Goal: Task Accomplishment & Management: Manage account settings

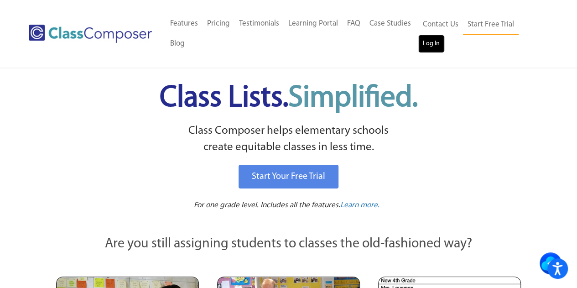
click at [432, 46] on link "Log In" at bounding box center [431, 44] width 26 height 18
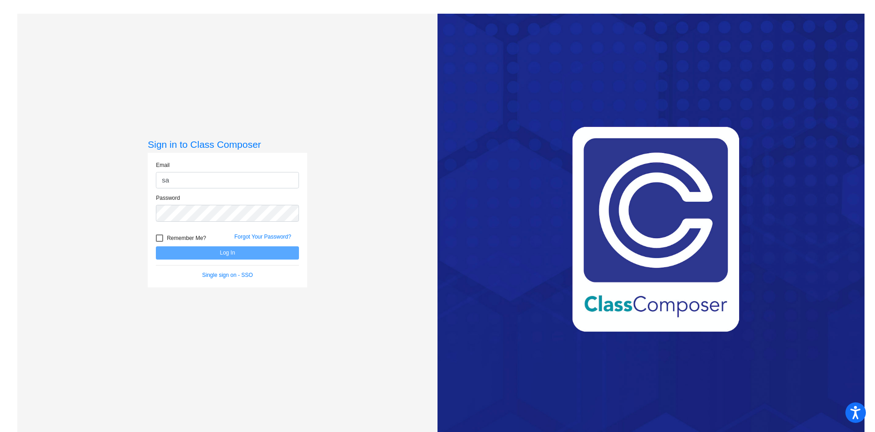
type input "[EMAIL_ADDRESS][DOMAIN_NAME]"
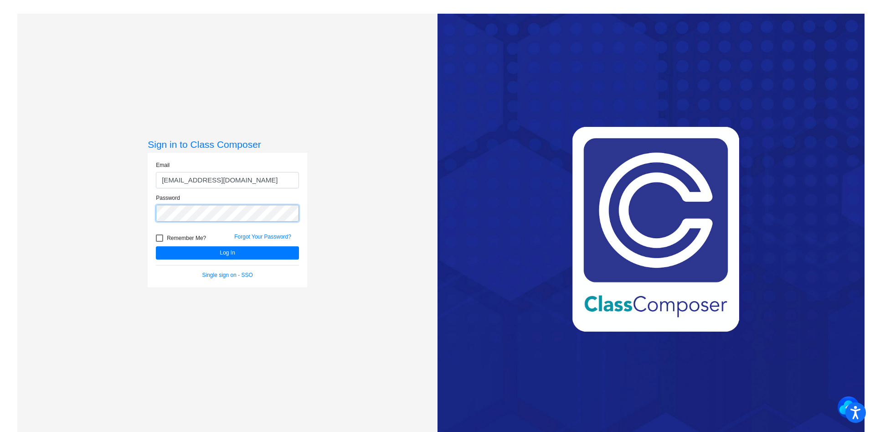
click at [156, 246] on button "Log In" at bounding box center [227, 252] width 143 height 13
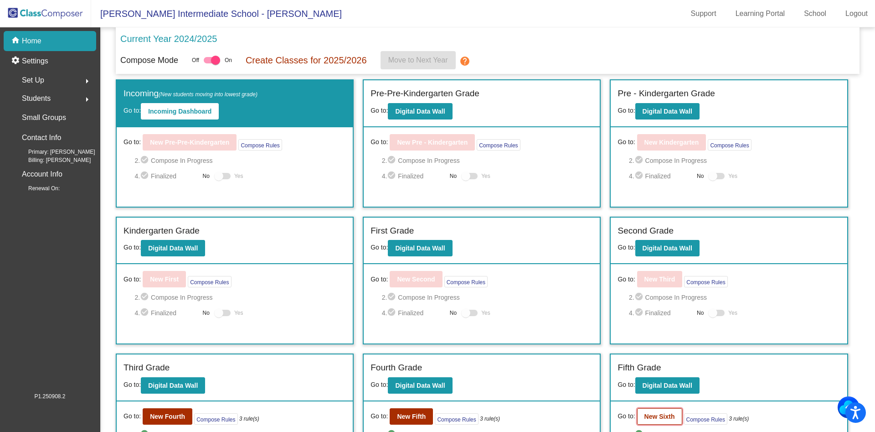
click at [668, 423] on button "New Sixth" at bounding box center [659, 416] width 45 height 16
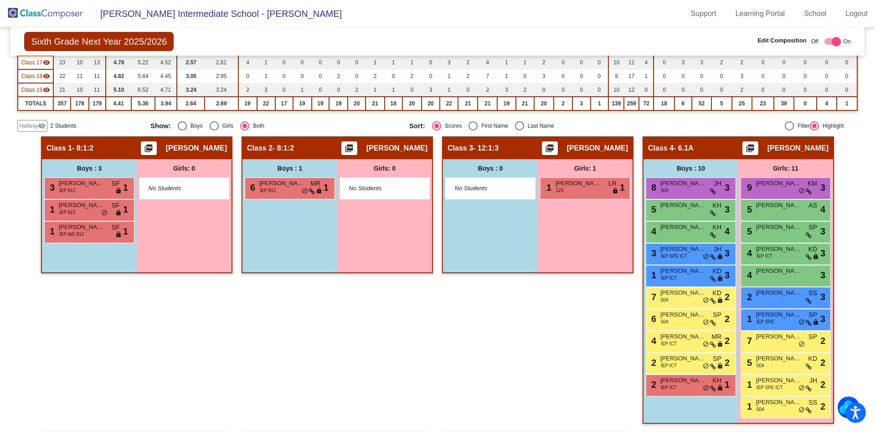
scroll to position [334, 0]
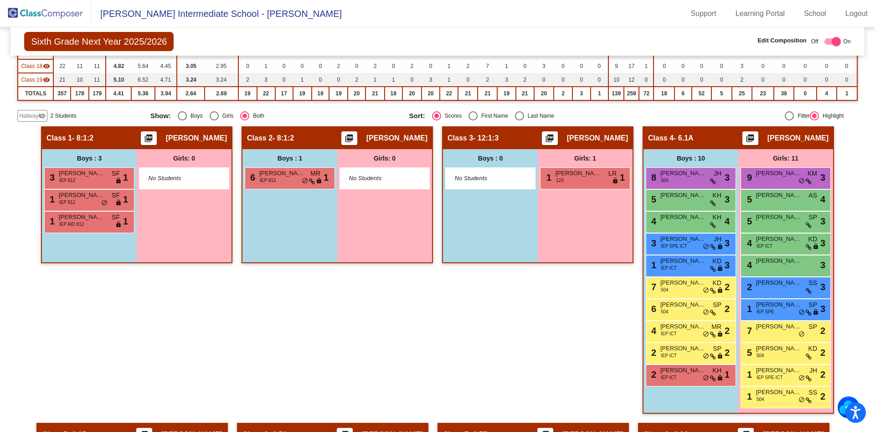
click at [32, 115] on span "Hallway" at bounding box center [28, 116] width 19 height 8
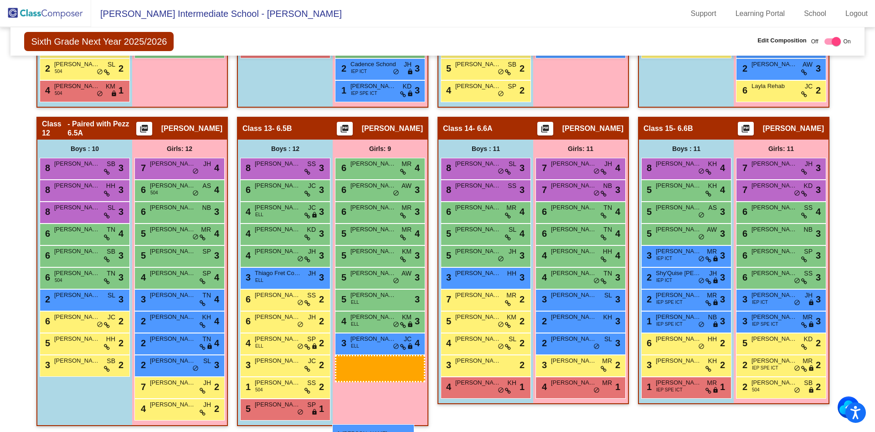
scroll to position [1138, 0]
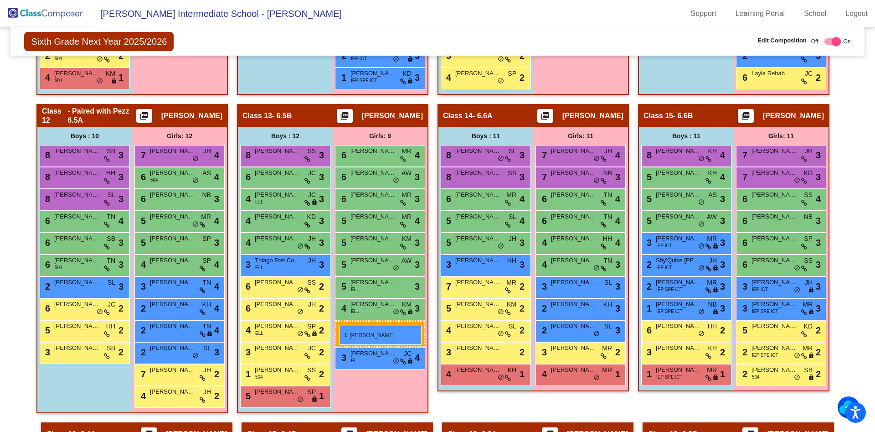
drag, startPoint x: 171, startPoint y: 186, endPoint x: 340, endPoint y: 325, distance: 218.8
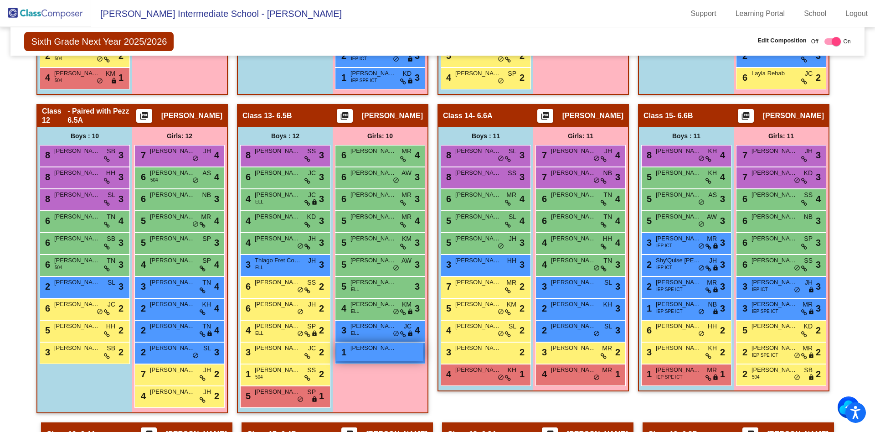
click at [379, 354] on div "1 [PERSON_NAME] lock do_not_disturb_alt" at bounding box center [379, 351] width 87 height 19
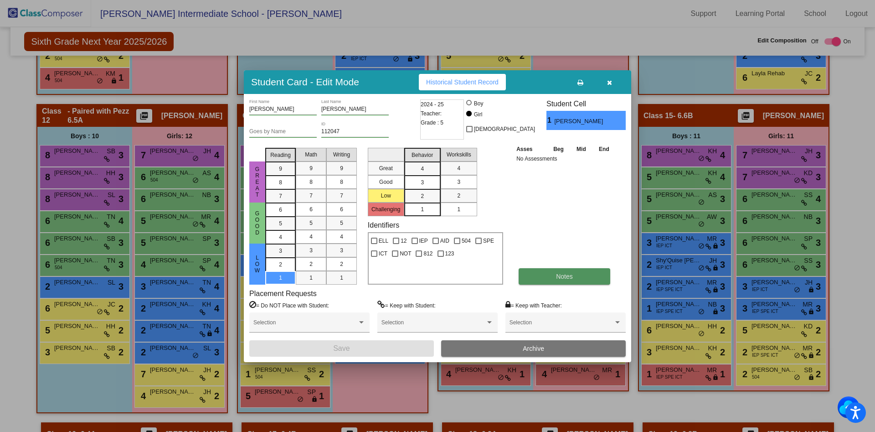
click at [572, 276] on span "Notes" at bounding box center [564, 276] width 17 height 7
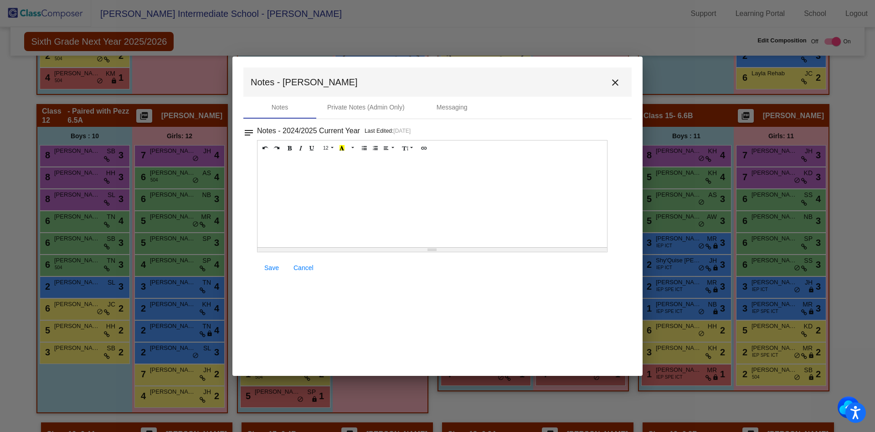
click at [308, 176] on div at bounding box center [433, 201] width 350 height 91
click at [297, 179] on p "Recommend AIS ELA & Math screening on 9/22" at bounding box center [432, 179] width 341 height 9
click at [268, 268] on span "Save" at bounding box center [271, 267] width 15 height 7
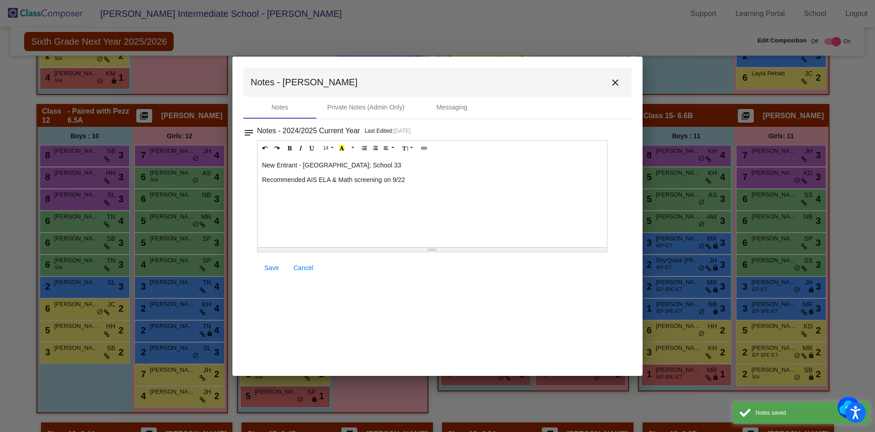
click at [407, 180] on p "Recommended AIS ELA & Math screening on 9/22" at bounding box center [432, 179] width 341 height 9
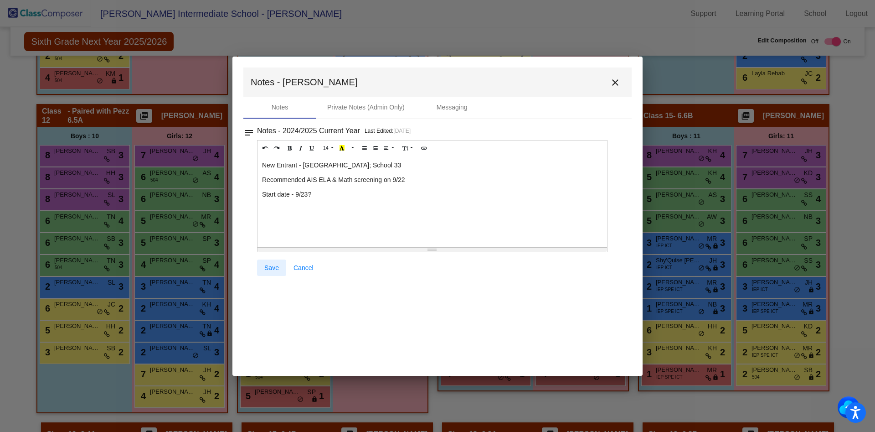
click at [271, 269] on span "Save" at bounding box center [271, 267] width 15 height 7
click at [615, 86] on mat-icon "close" at bounding box center [615, 82] width 11 height 11
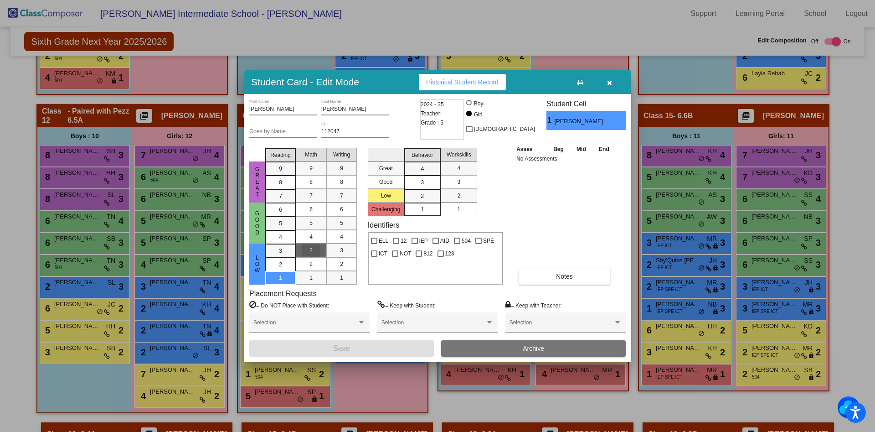
click at [313, 253] on div "3" at bounding box center [311, 250] width 18 height 14
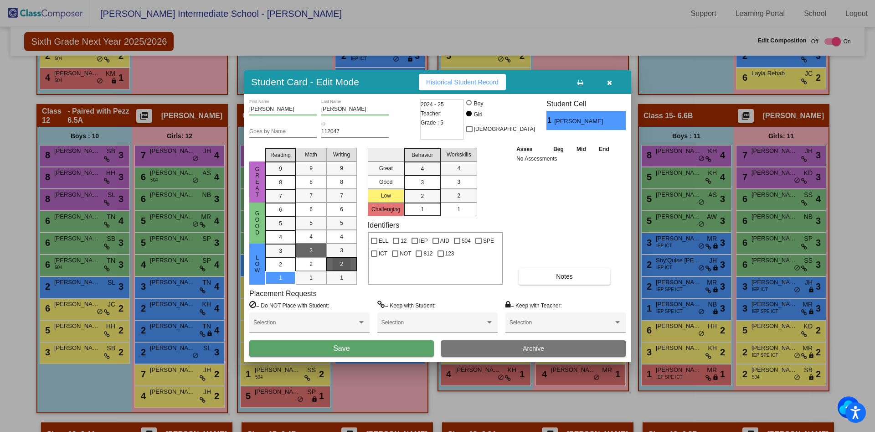
click at [344, 265] on div "2" at bounding box center [342, 264] width 18 height 14
click at [421, 184] on span "3" at bounding box center [422, 182] width 3 height 8
click at [461, 194] on div "2" at bounding box center [459, 196] width 18 height 14
click at [553, 212] on div "Asses Beg Mid End No Assessments Notes" at bounding box center [565, 214] width 102 height 140
click at [550, 282] on button "Notes" at bounding box center [565, 276] width 92 height 16
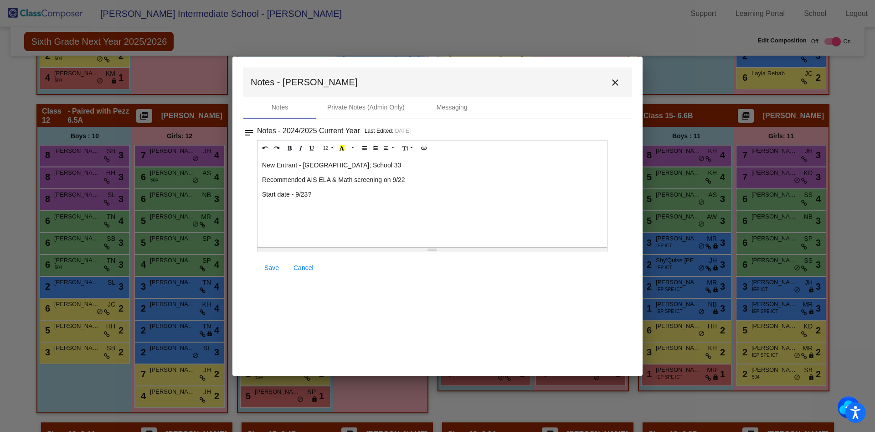
click at [415, 176] on p "Recommended AIS ELA & Math screening on 9/22" at bounding box center [432, 179] width 341 height 9
click at [272, 268] on span "Save" at bounding box center [271, 267] width 15 height 7
click at [620, 82] on mat-icon "close" at bounding box center [615, 82] width 11 height 11
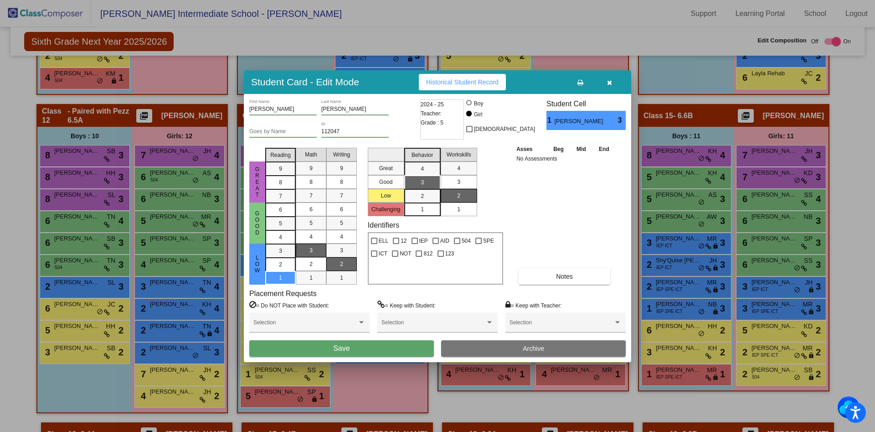
click at [579, 81] on icon at bounding box center [581, 82] width 6 height 6
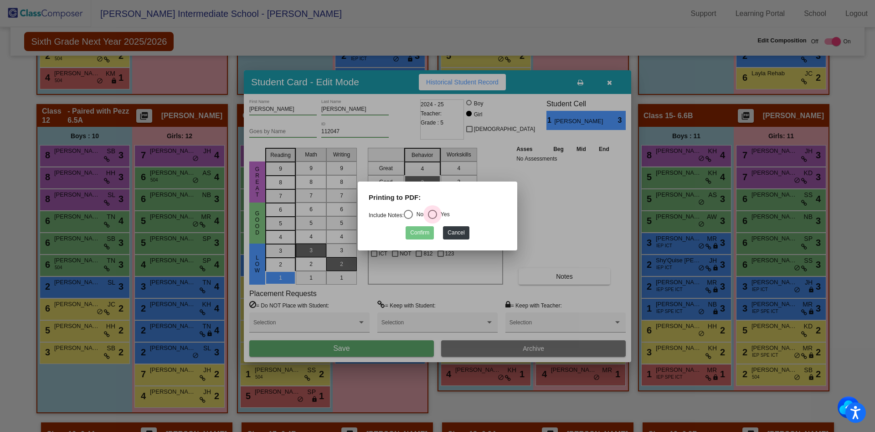
click at [437, 210] on div "Select an option" at bounding box center [432, 214] width 9 height 9
click at [433, 219] on input "Yes" at bounding box center [432, 219] width 0 height 0
radio input "true"
click at [423, 234] on button "Confirm" at bounding box center [420, 232] width 28 height 13
